Goal: Task Accomplishment & Management: Use online tool/utility

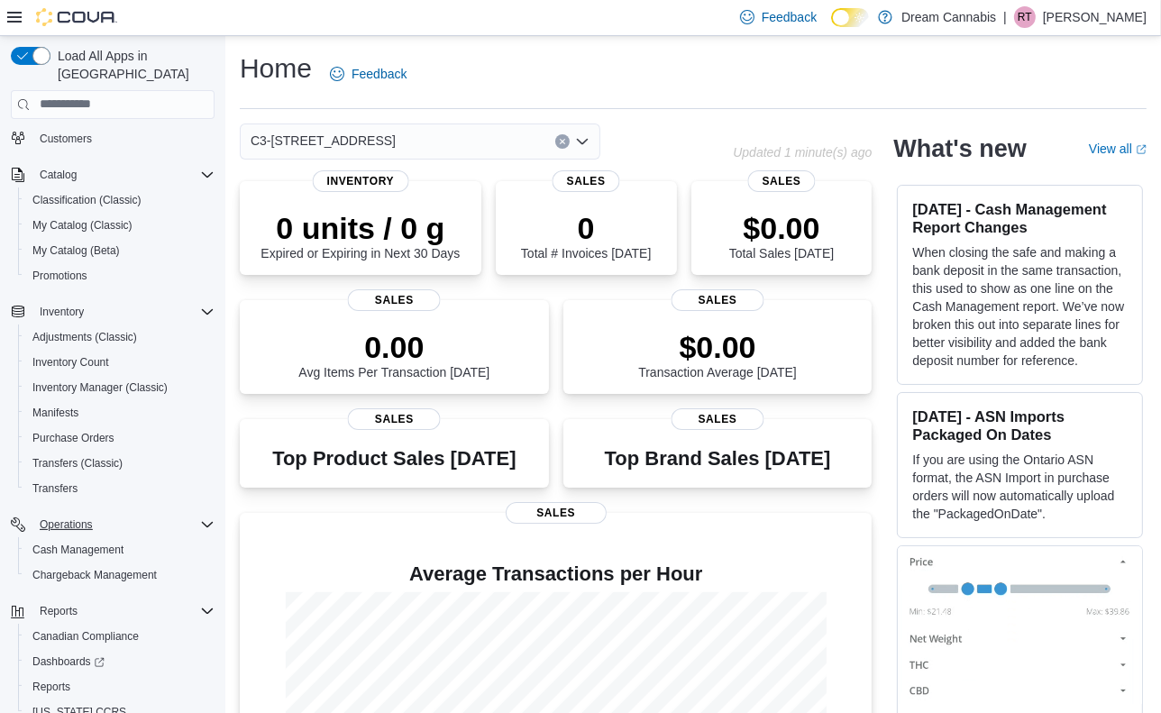
scroll to position [130, 0]
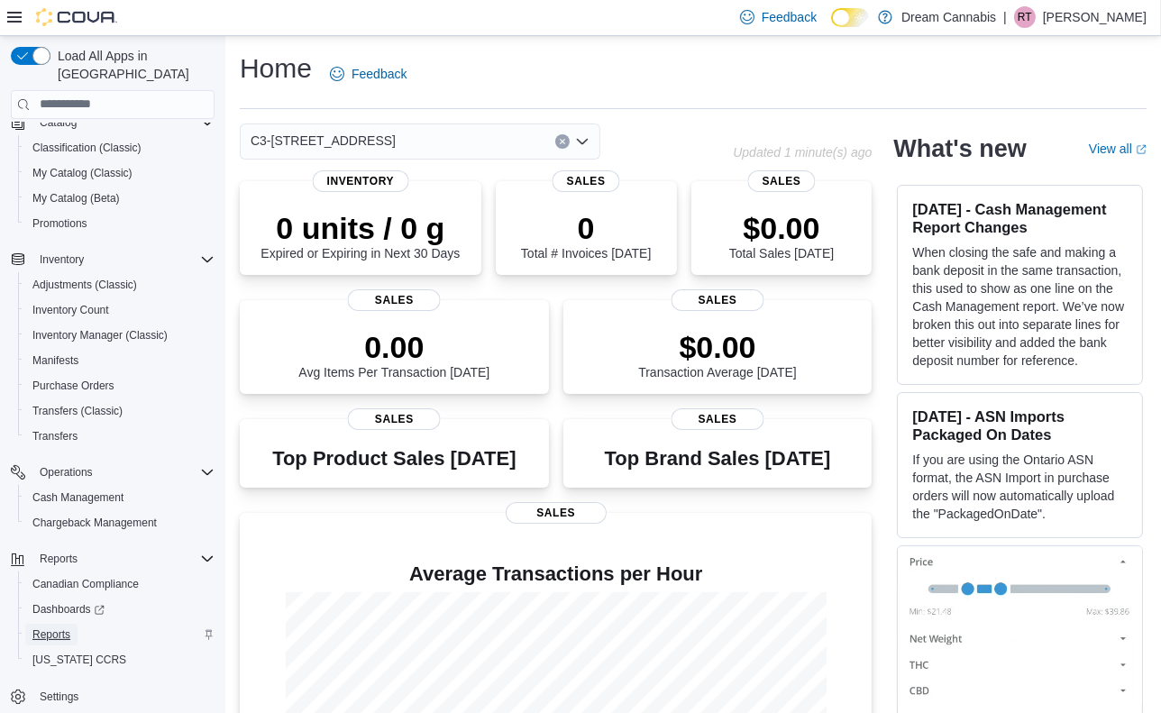
click at [55, 627] on span "Reports" at bounding box center [51, 634] width 38 height 14
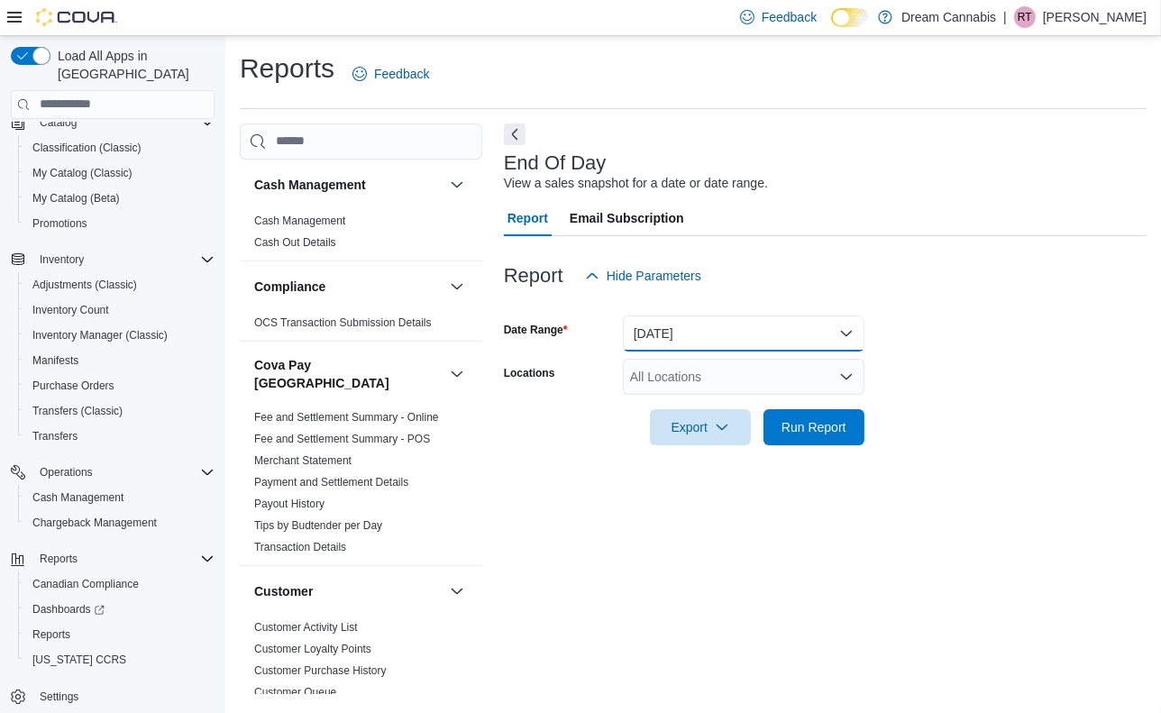
click at [676, 333] on button "Today" at bounding box center [744, 334] width 242 height 36
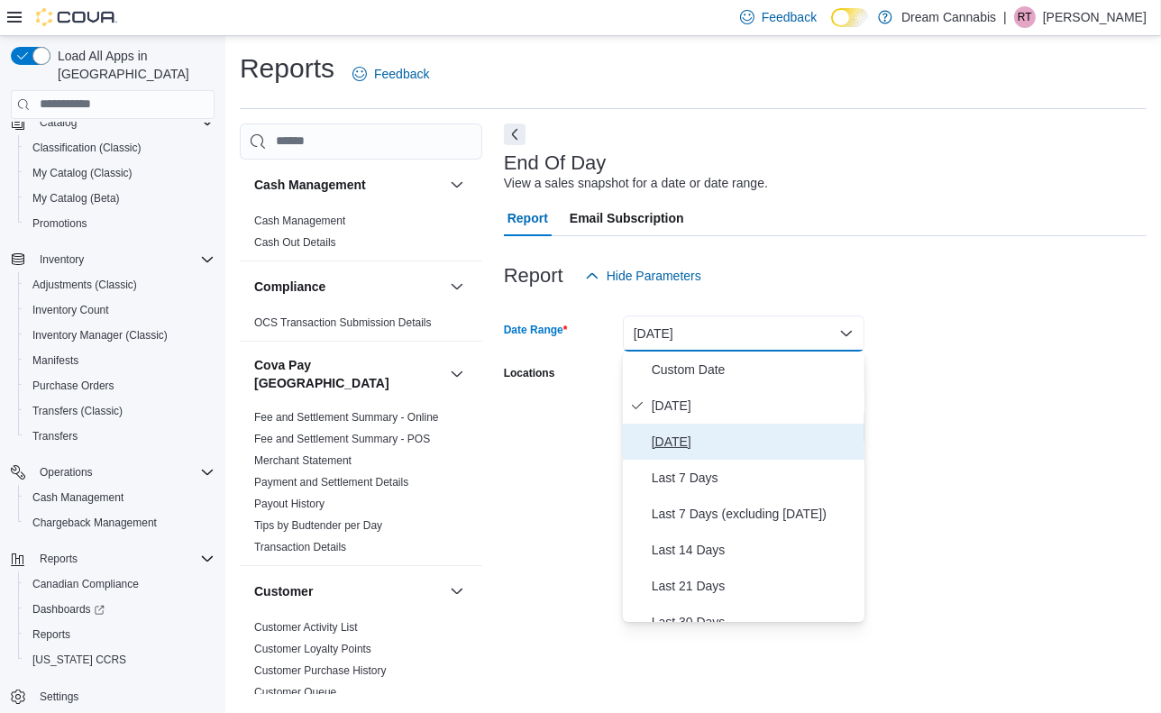
click at [670, 433] on span "Yesterday" at bounding box center [755, 442] width 206 height 22
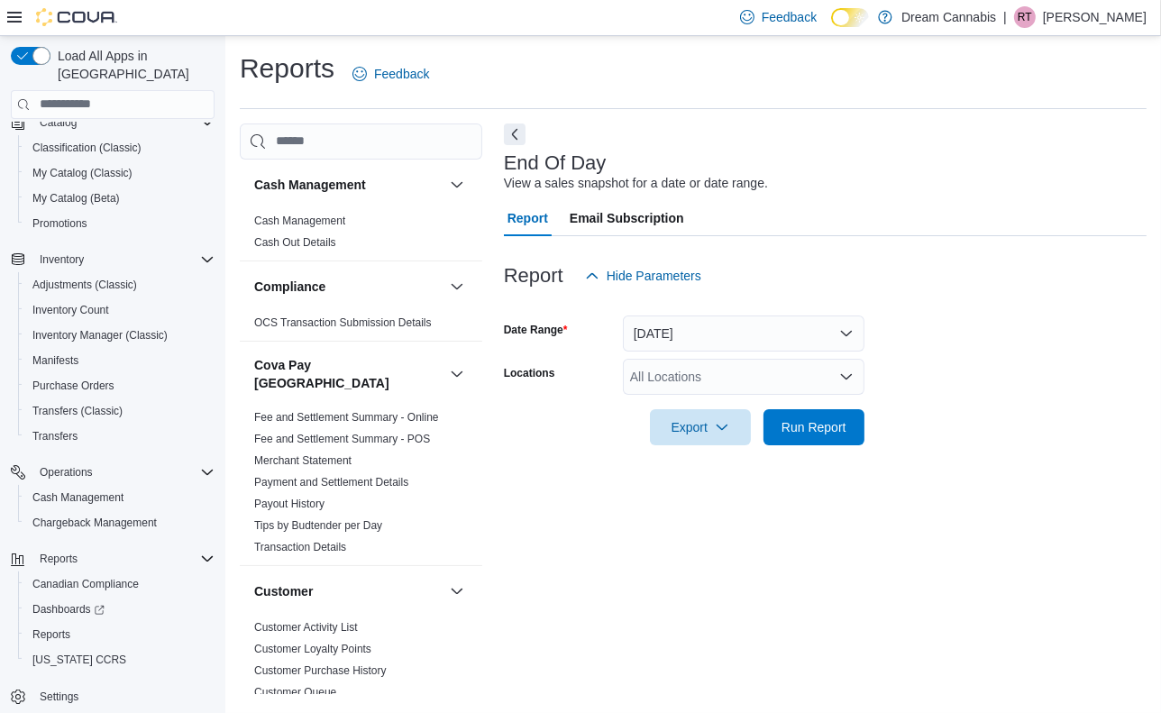
click at [913, 275] on div "Report Hide Parameters" at bounding box center [825, 276] width 643 height 36
click at [799, 383] on div "All Locations" at bounding box center [744, 377] width 242 height 36
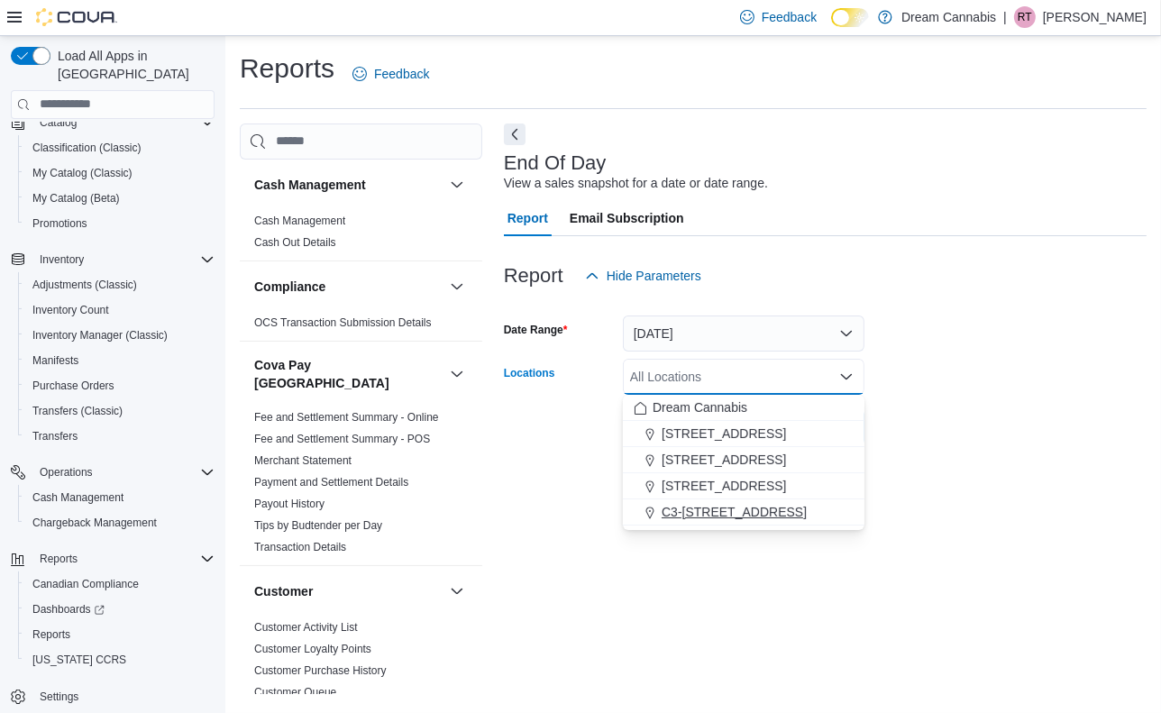
click at [732, 503] on span "C3-3000 Wellington Rd" at bounding box center [734, 512] width 145 height 18
click at [922, 429] on form "Date Range Yesterday Locations C3-3000 Wellington Rd Combo box. Selected. C3-30…" at bounding box center [825, 369] width 643 height 151
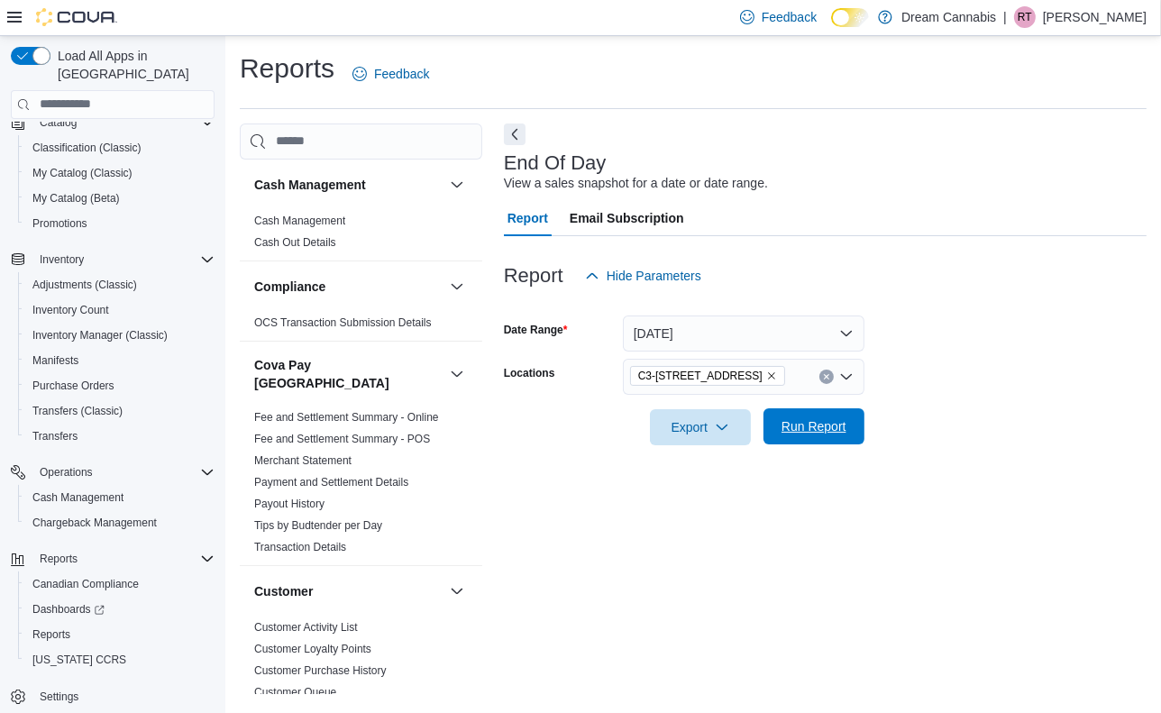
click at [796, 434] on span "Run Report" at bounding box center [814, 426] width 65 height 18
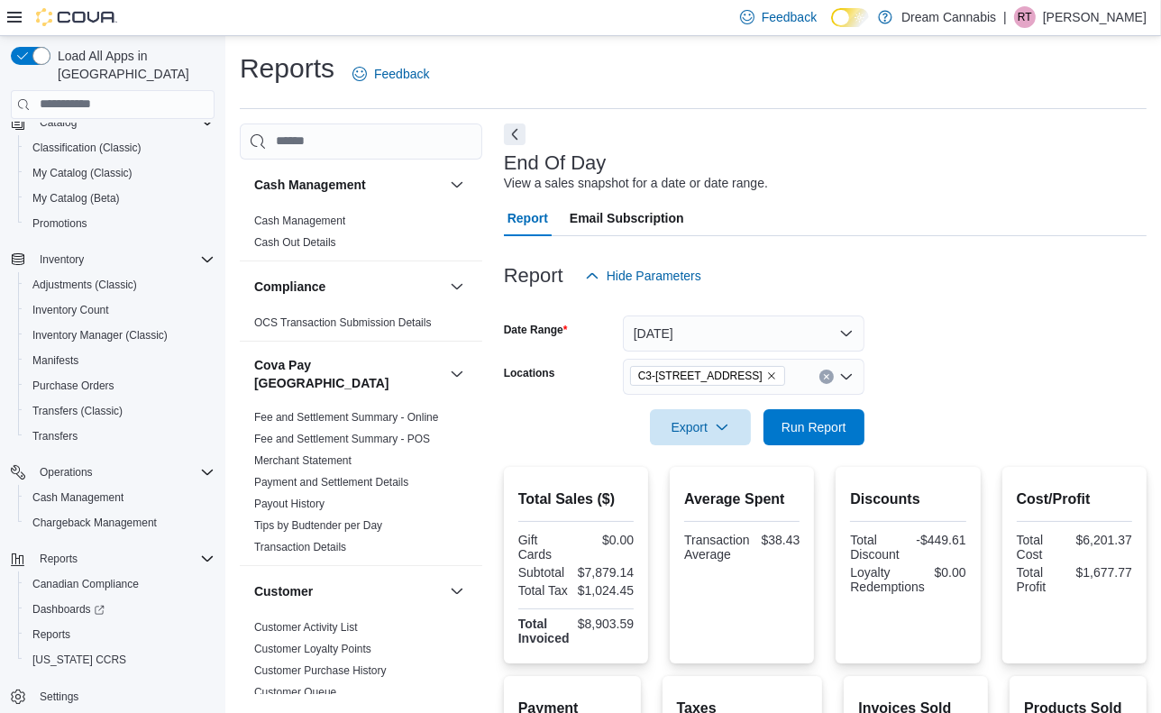
click at [510, 154] on h3 "End Of Day" at bounding box center [555, 163] width 103 height 22
click at [512, 137] on button "Next" at bounding box center [515, 134] width 22 height 22
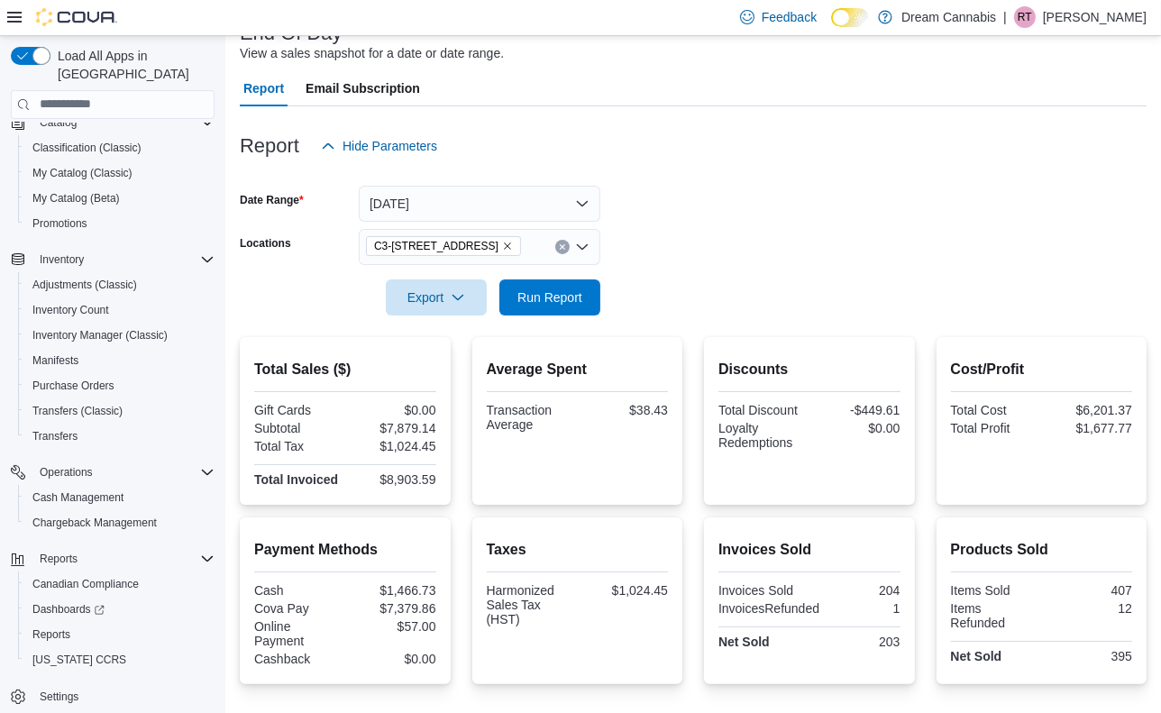
scroll to position [251, 0]
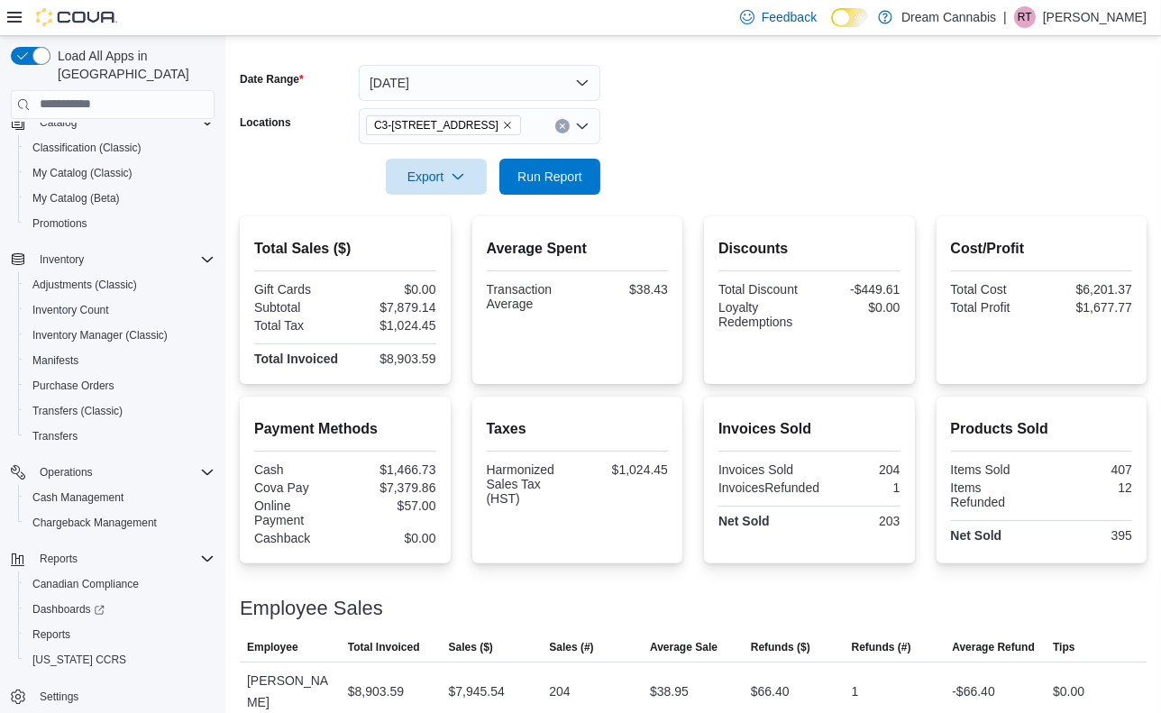
click at [505, 126] on icon "Remove C3-3000 Wellington Rd from selection in this group" at bounding box center [507, 125] width 11 height 11
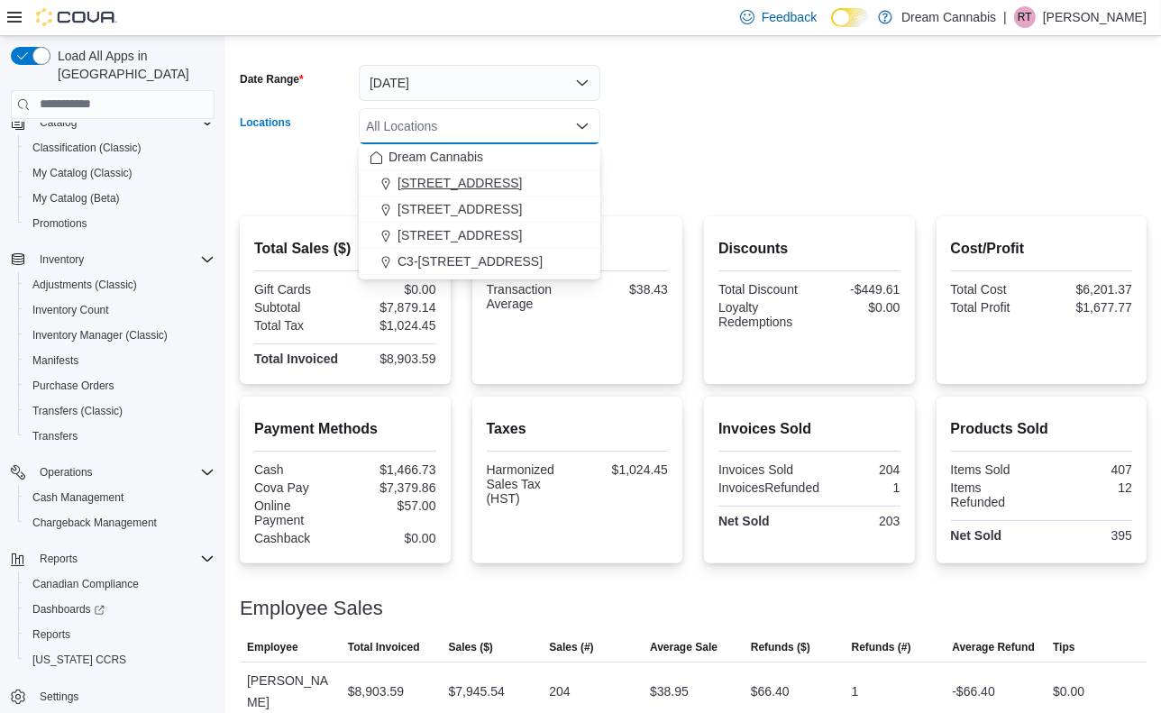
click at [481, 184] on span "1B-250 Greenbank Rd" at bounding box center [460, 183] width 124 height 18
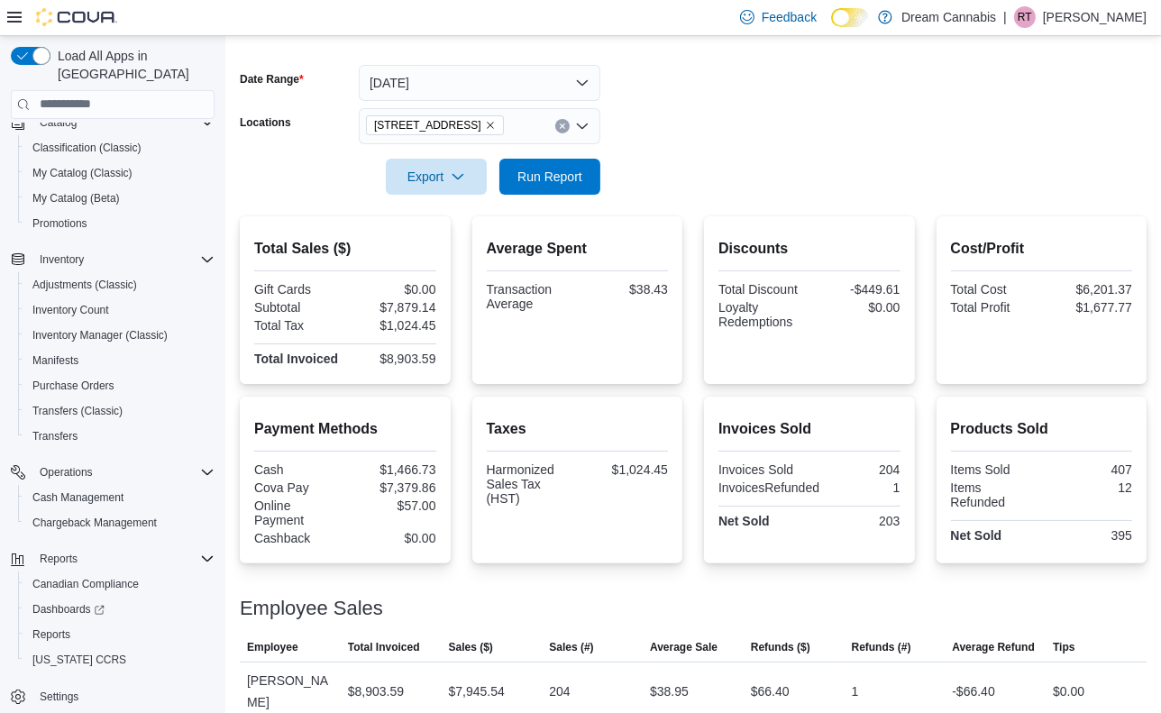
click at [691, 159] on form "Date Range Yesterday Locations 1B-250 Greenbank Rd Export Run Report" at bounding box center [693, 118] width 907 height 151
click at [541, 182] on span "Run Report" at bounding box center [549, 176] width 65 height 18
